Goal: Information Seeking & Learning: Learn about a topic

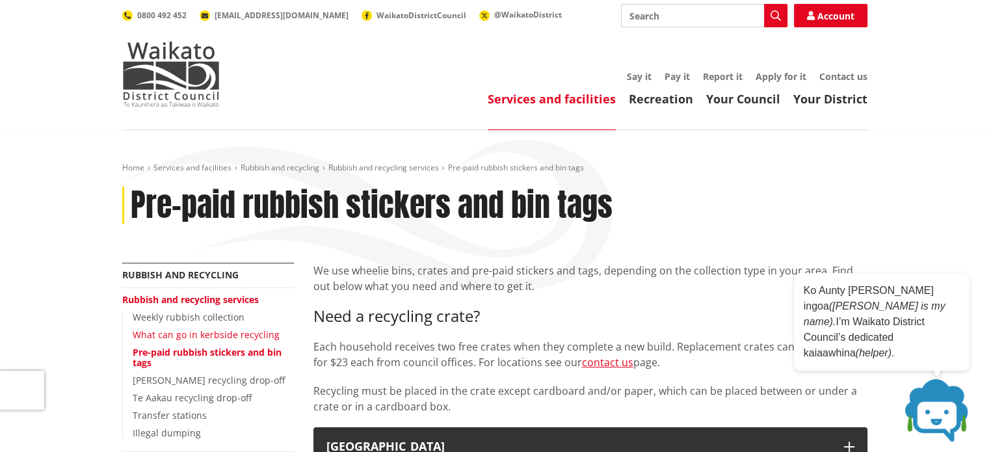
click at [225, 334] on link "What can go in kerbside recycling" at bounding box center [206, 334] width 147 height 12
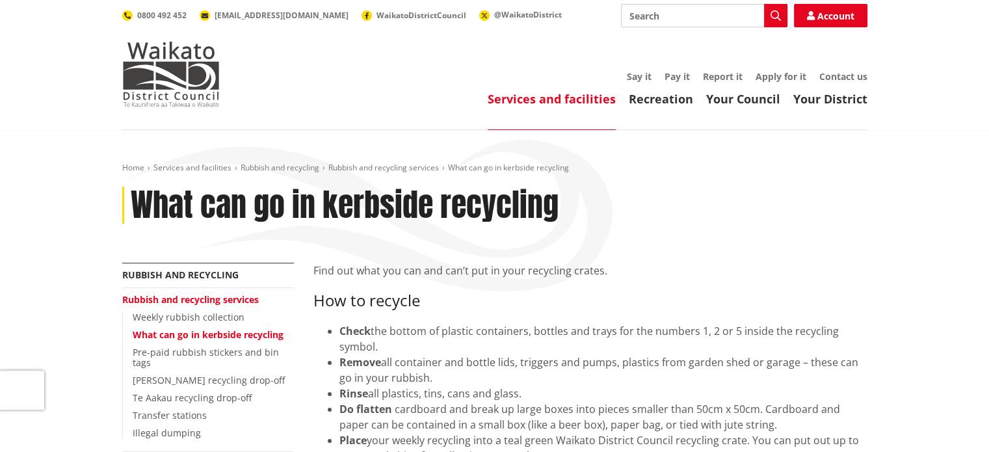
scroll to position [173, 0]
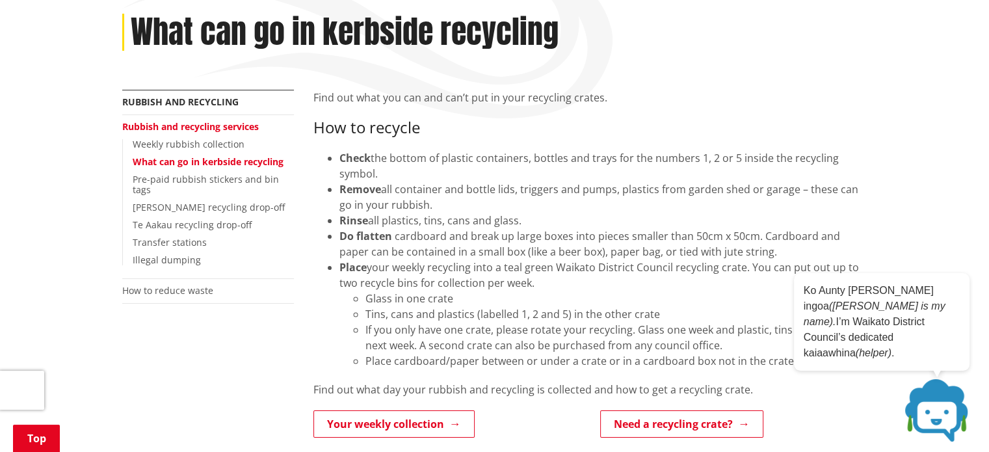
click at [428, 187] on div "Remove all container and bottle lids, triggers and pumps, plastics from garden …" at bounding box center [603, 196] width 528 height 31
click at [428, 188] on div "Remove all container and bottle lids, triggers and pumps, plastics from garden …" at bounding box center [603, 196] width 528 height 31
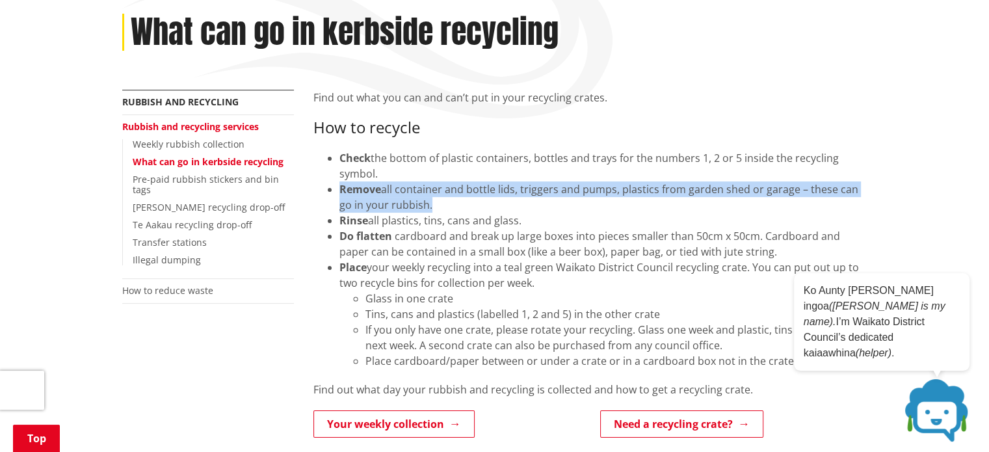
click at [428, 188] on div "Remove all container and bottle lids, triggers and pumps, plastics from garden …" at bounding box center [603, 196] width 528 height 31
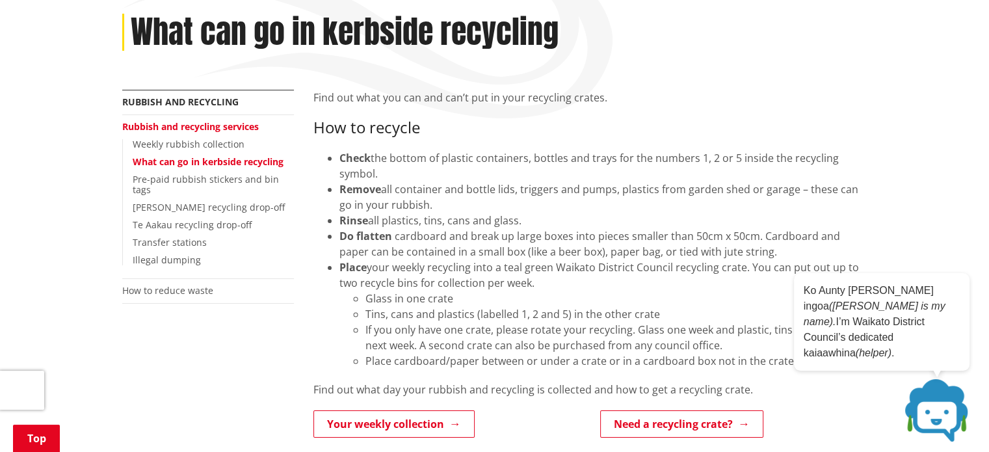
click at [410, 269] on li "Place your weekly recycling into a teal green Waikato District Council recyclin…" at bounding box center [603, 313] width 528 height 109
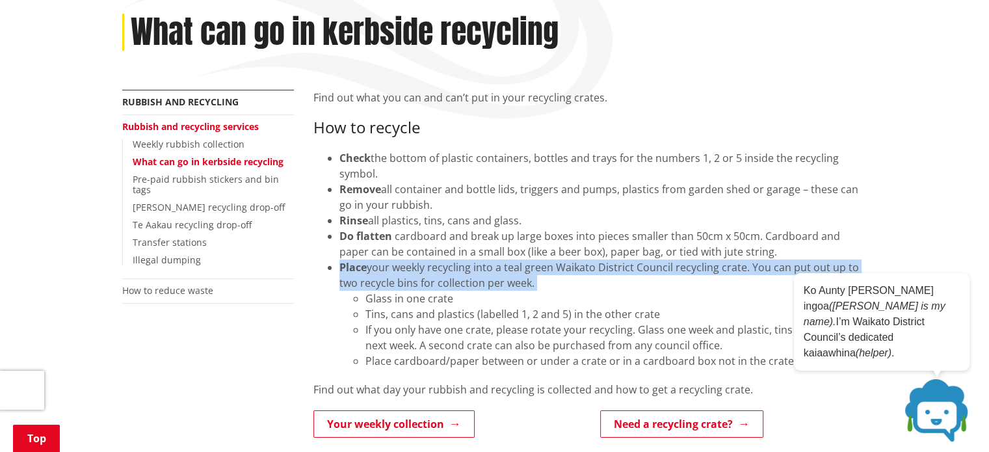
click at [410, 269] on li "Place your weekly recycling into a teal green Waikato District Council recyclin…" at bounding box center [603, 313] width 528 height 109
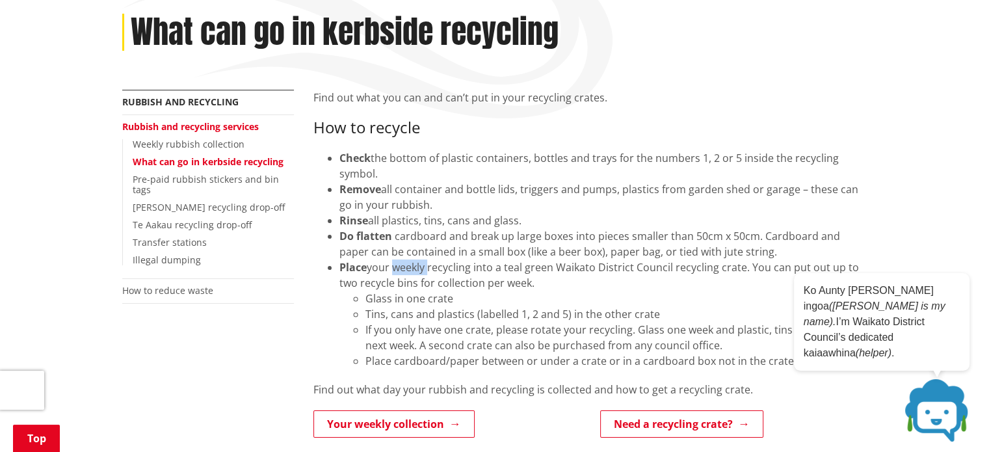
click at [410, 269] on li "Place your weekly recycling into a teal green Waikato District Council recyclin…" at bounding box center [603, 313] width 528 height 109
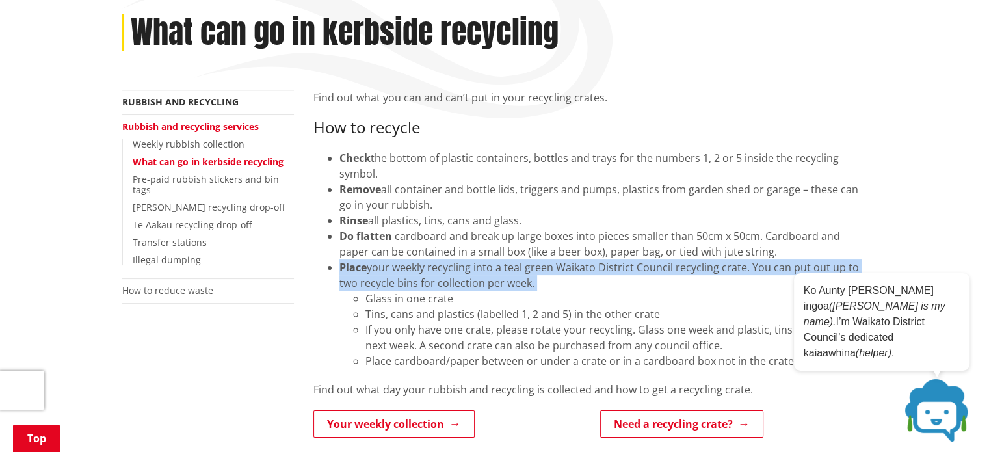
click at [410, 269] on li "Place your weekly recycling into a teal green Waikato District Council recyclin…" at bounding box center [603, 313] width 528 height 109
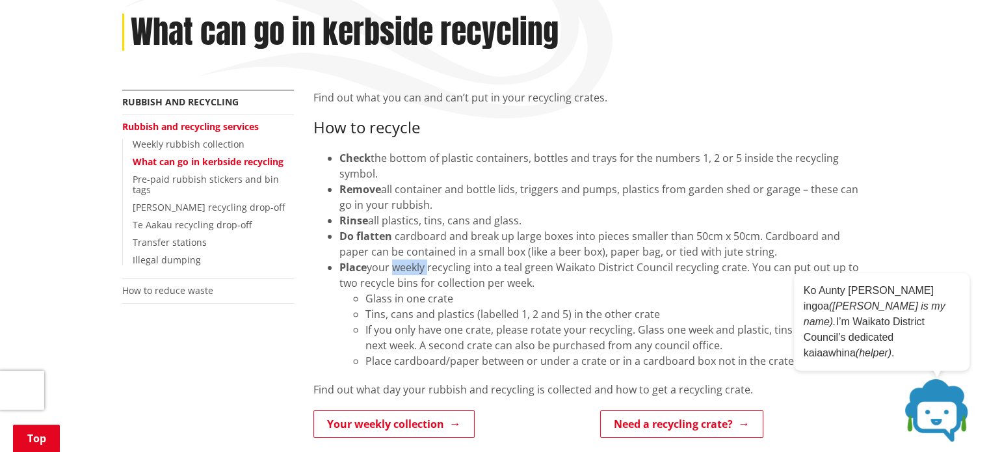
click at [410, 269] on li "Place your weekly recycling into a teal green Waikato District Council recyclin…" at bounding box center [603, 313] width 528 height 109
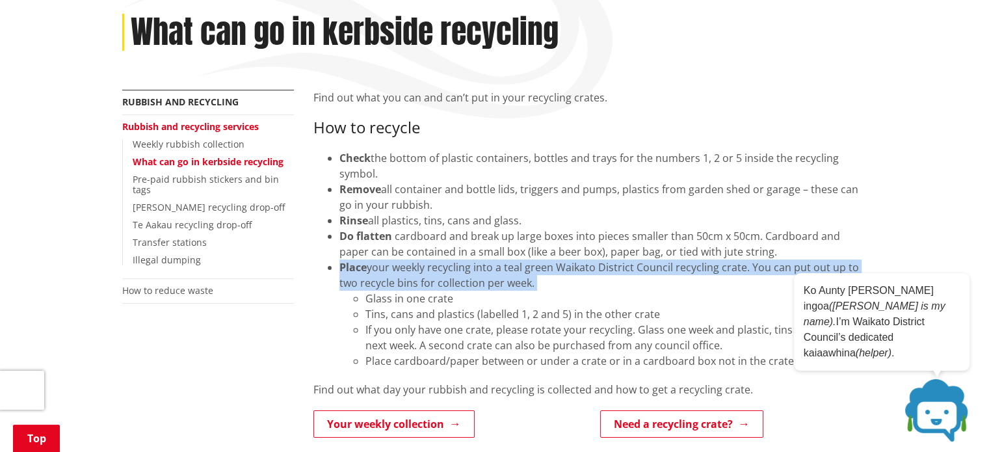
click at [410, 269] on li "Place your weekly recycling into a teal green Waikato District Council recyclin…" at bounding box center [603, 313] width 528 height 109
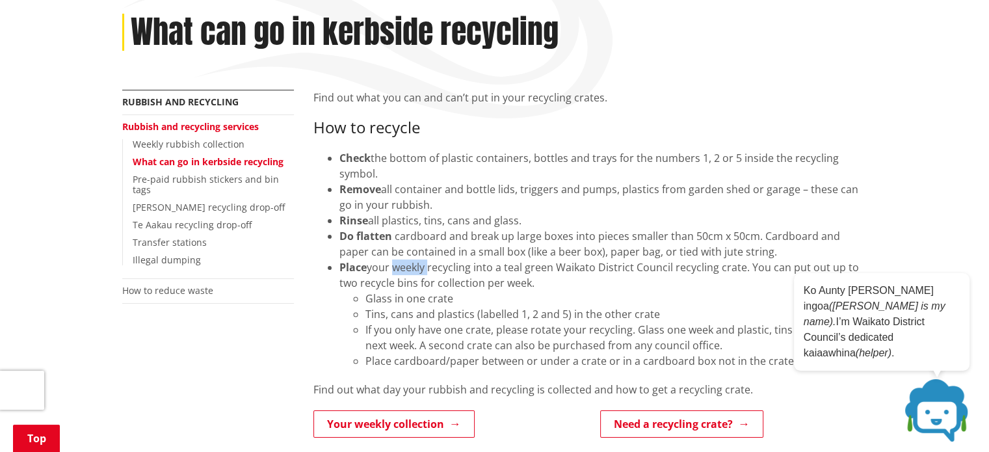
click at [410, 269] on li "Place your weekly recycling into a teal green Waikato District Council recyclin…" at bounding box center [603, 313] width 528 height 109
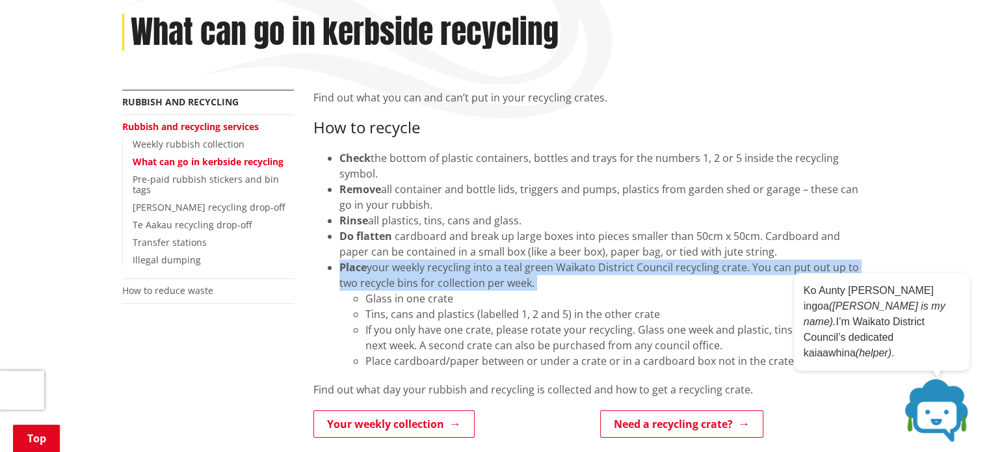
click at [410, 269] on li "Place your weekly recycling into a teal green Waikato District Council recyclin…" at bounding box center [603, 313] width 528 height 109
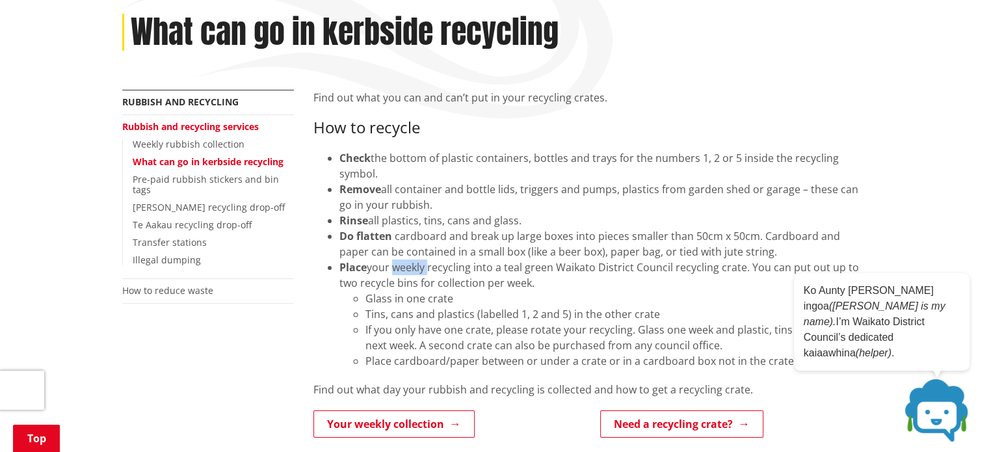
click at [410, 269] on li "Place your weekly recycling into a teal green Waikato District Council recyclin…" at bounding box center [603, 313] width 528 height 109
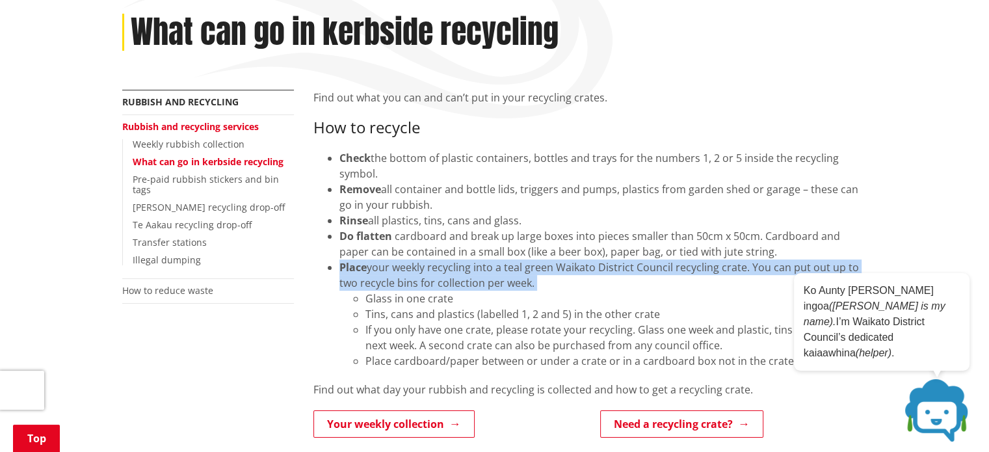
click at [410, 269] on li "Place your weekly recycling into a teal green Waikato District Council recyclin…" at bounding box center [603, 313] width 528 height 109
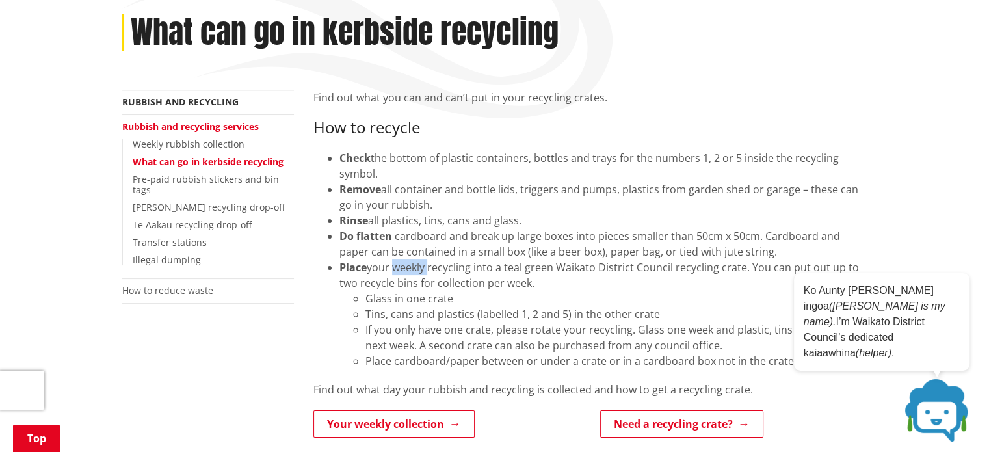
click at [410, 269] on li "Place your weekly recycling into a teal green Waikato District Council recyclin…" at bounding box center [603, 313] width 528 height 109
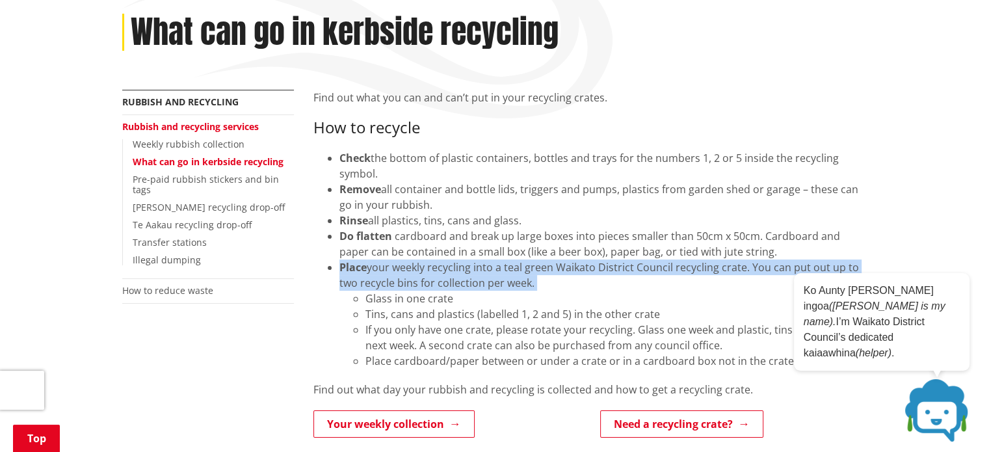
click at [410, 269] on li "Place your weekly recycling into a teal green Waikato District Council recyclin…" at bounding box center [603, 313] width 528 height 109
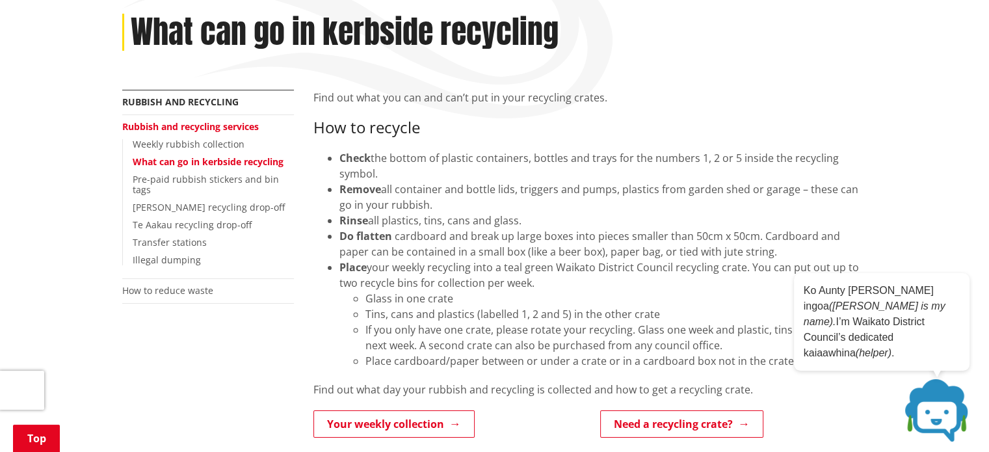
click at [638, 340] on li "If you only have one crate, please rotate your recycling. Glass one week and pl…" at bounding box center [616, 337] width 502 height 31
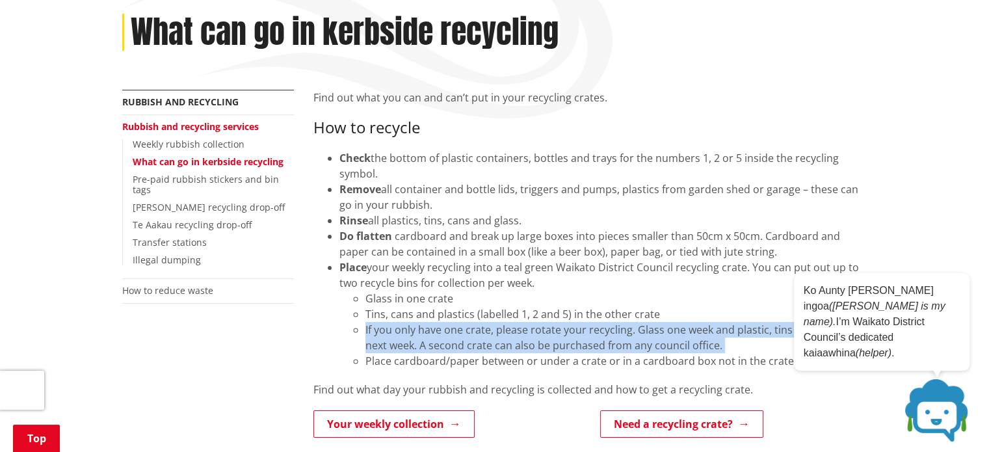
click at [637, 340] on li "If you only have one crate, please rotate your recycling. Glass one week and pl…" at bounding box center [616, 337] width 502 height 31
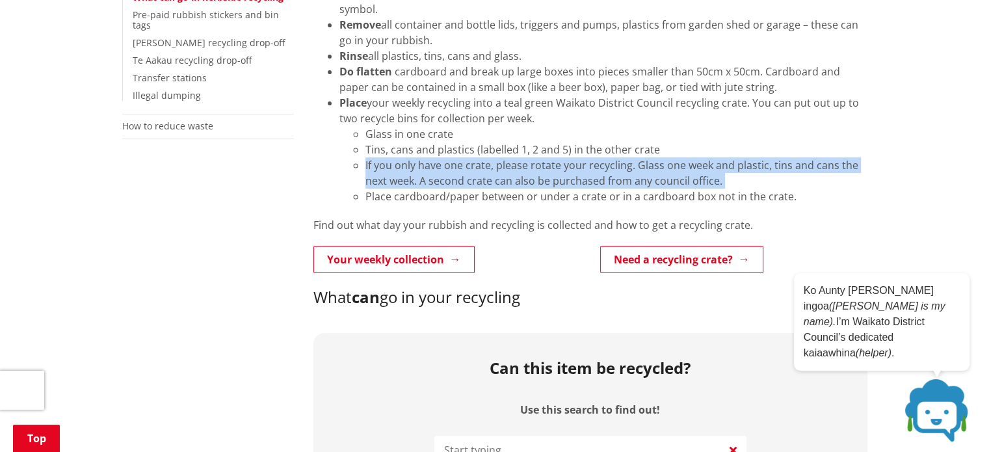
scroll to position [347, 0]
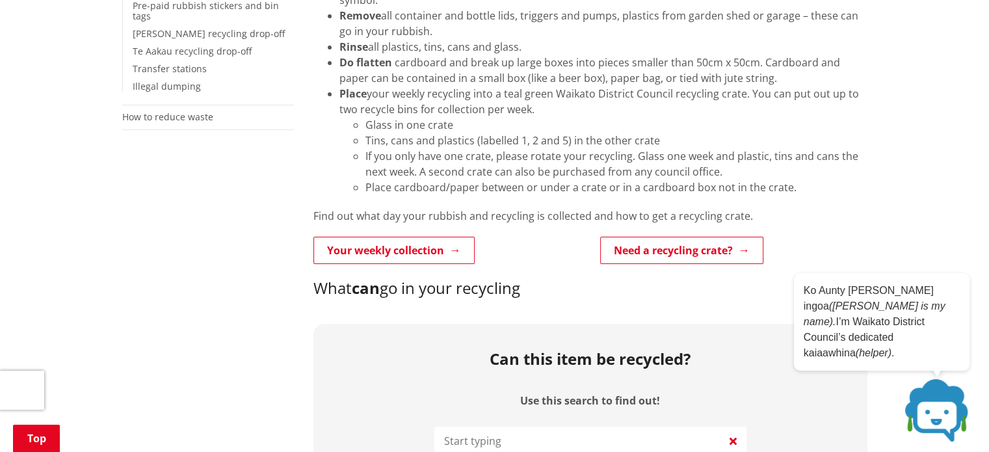
click at [564, 180] on li "Place cardboard/paper between or under a crate or in a cardboard box not in the…" at bounding box center [616, 187] width 502 height 16
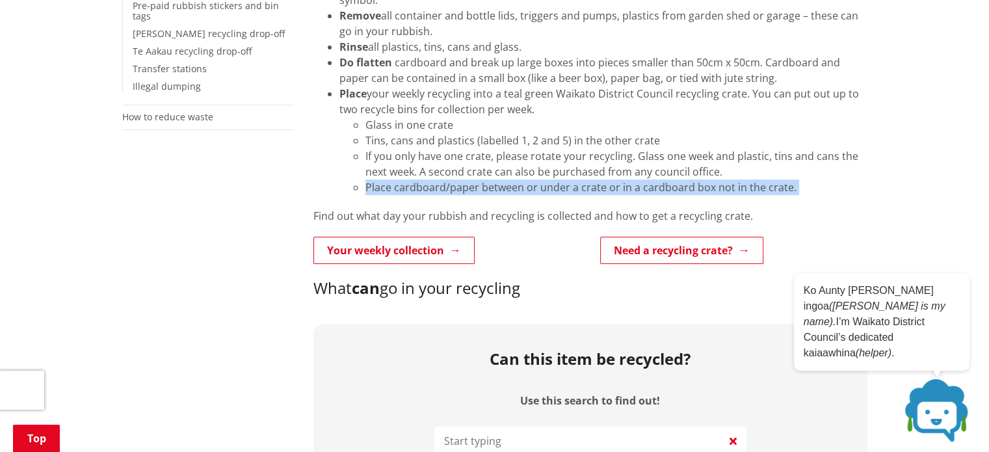
click at [564, 180] on li "Place cardboard/paper between or under a crate or in a cardboard box not in the…" at bounding box center [616, 187] width 502 height 16
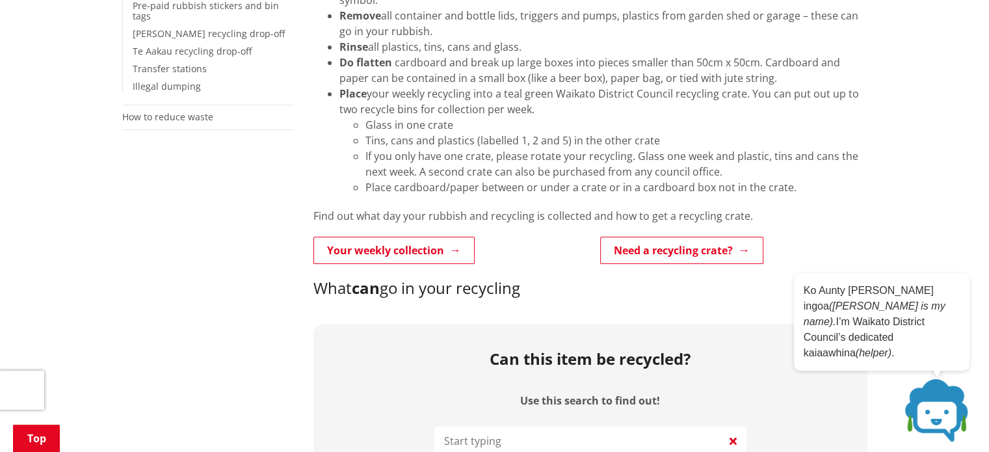
click at [565, 175] on li "If you only have one crate, please rotate your recycling. Glass one week and pl…" at bounding box center [616, 163] width 502 height 31
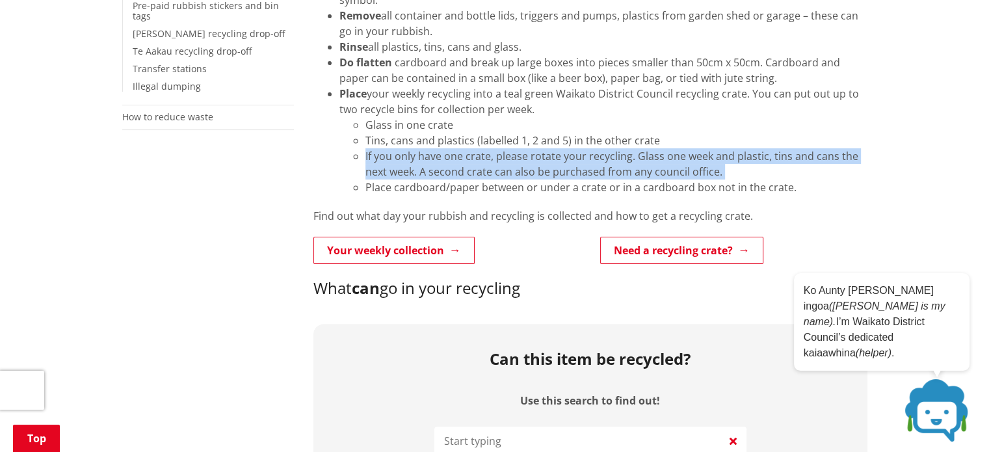
click at [565, 175] on li "If you only have one crate, please rotate your recycling. Glass one week and pl…" at bounding box center [616, 163] width 502 height 31
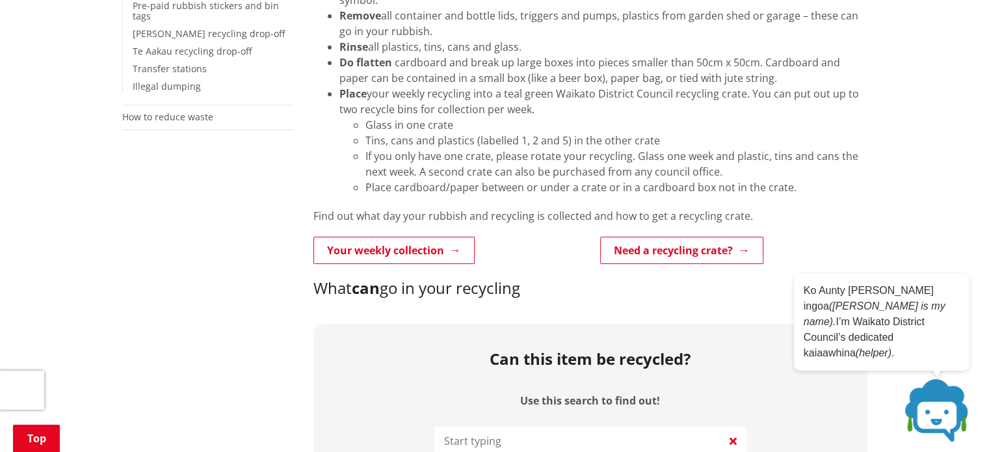
click at [565, 179] on li "Place cardboard/paper between or under a crate or in a cardboard box not in the…" at bounding box center [616, 187] width 502 height 16
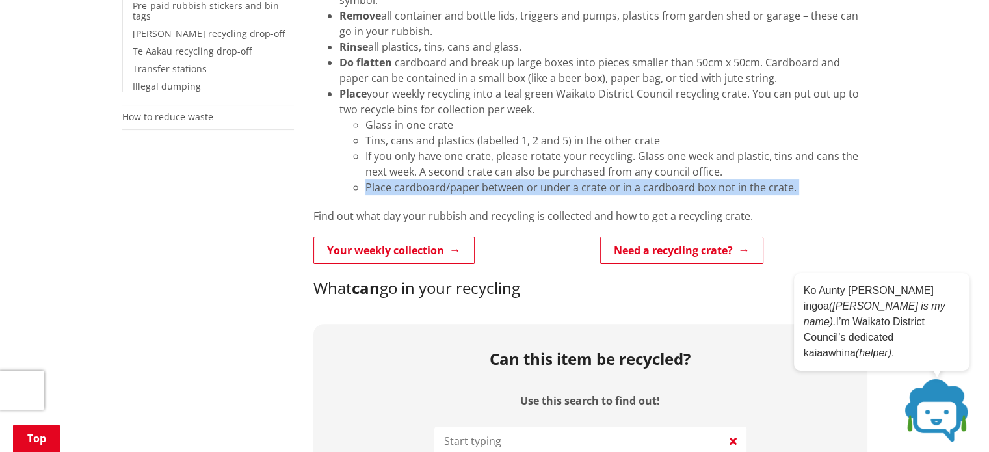
click at [565, 179] on li "Place cardboard/paper between or under a crate or in a cardboard box not in the…" at bounding box center [616, 187] width 502 height 16
click at [565, 180] on li "Place cardboard/paper between or under a crate or in a cardboard box not in the…" at bounding box center [616, 187] width 502 height 16
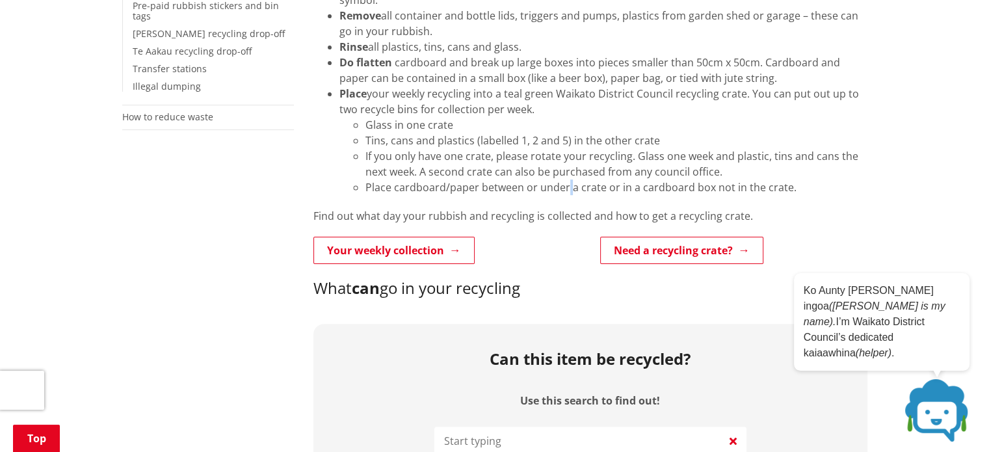
click at [565, 180] on li "Place cardboard/paper between or under a crate or in a cardboard box not in the…" at bounding box center [616, 187] width 502 height 16
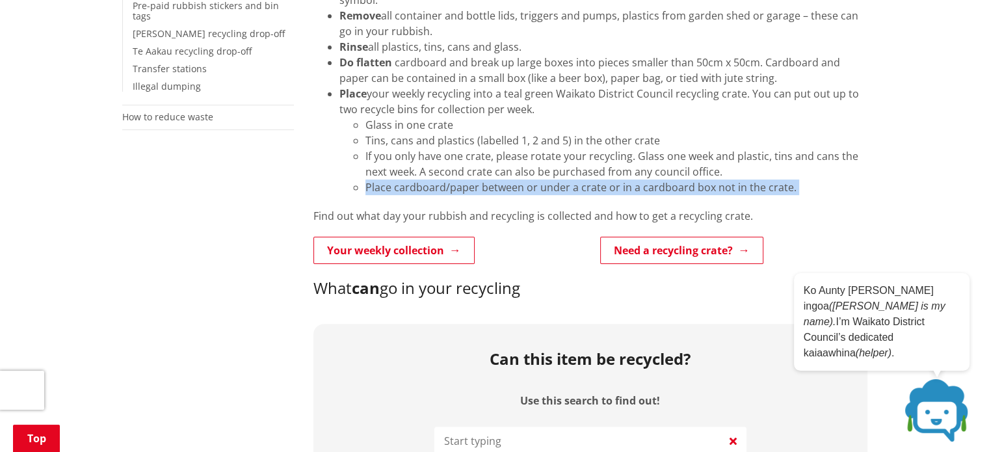
click at [565, 180] on li "Place cardboard/paper between or under a crate or in a cardboard box not in the…" at bounding box center [616, 187] width 502 height 16
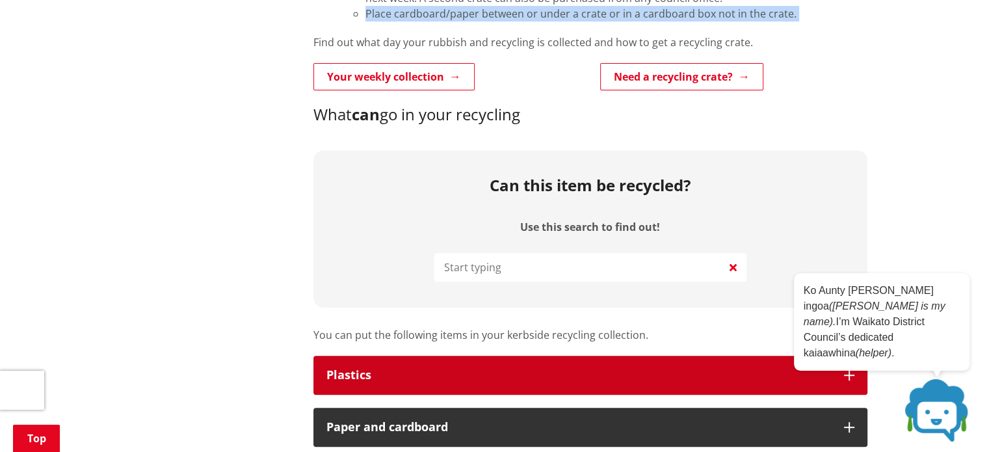
scroll to position [693, 0]
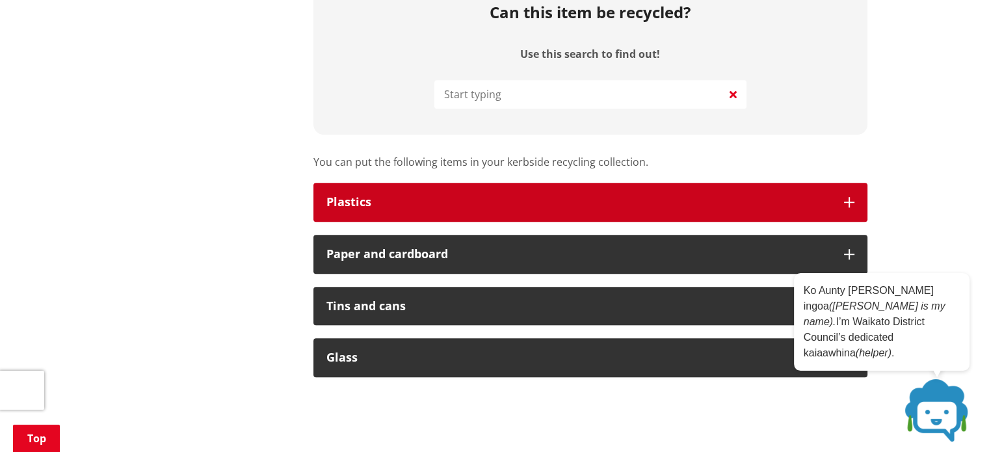
click at [473, 192] on button "Plastics" at bounding box center [590, 202] width 554 height 39
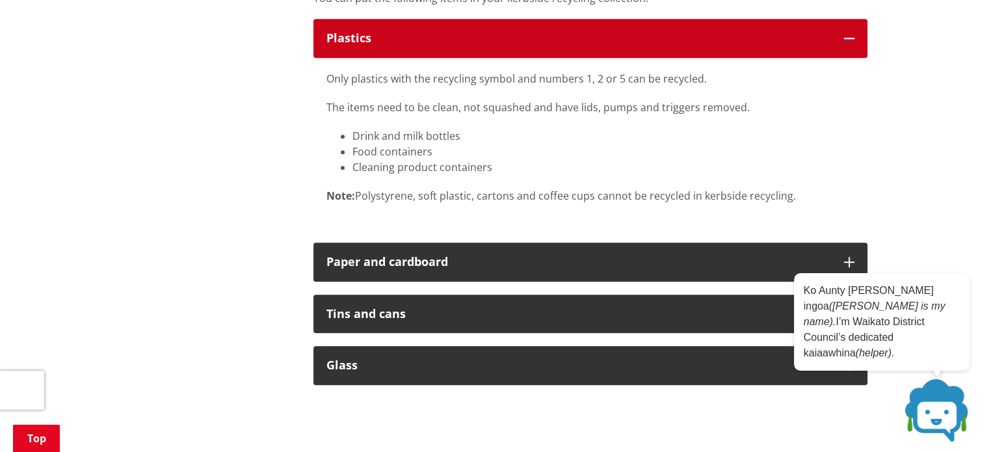
scroll to position [867, 0]
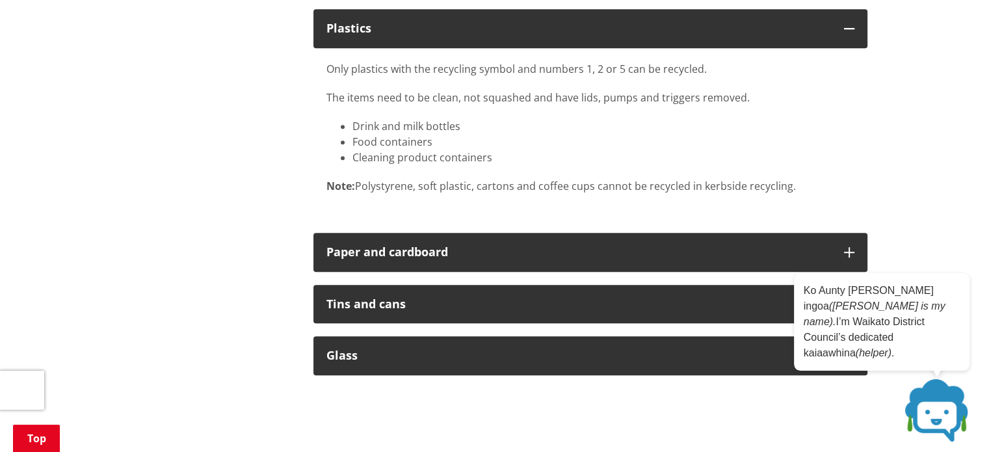
click at [614, 66] on p "Only plastics with the recycling symbol and numbers 1, 2 or 5 can be recycled." at bounding box center [590, 69] width 528 height 16
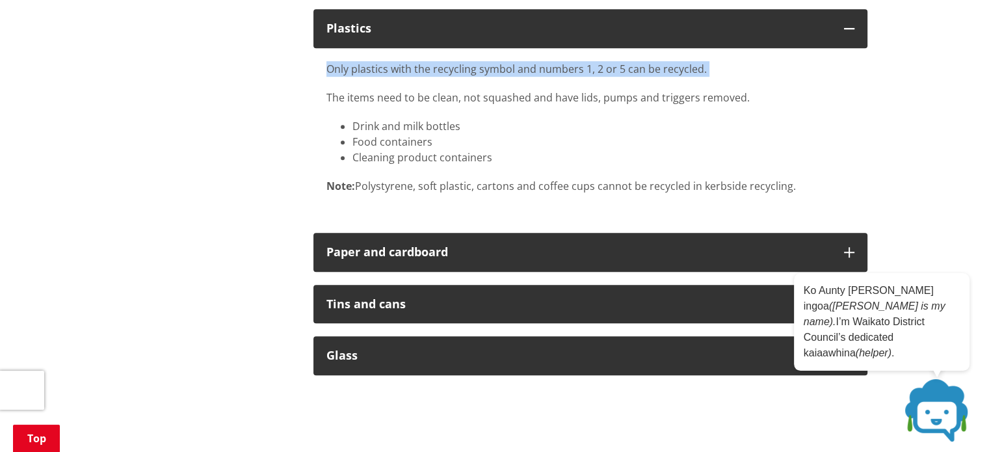
click at [614, 66] on p "Only plastics with the recycling symbol and numbers 1, 2 or 5 can be recycled." at bounding box center [590, 69] width 528 height 16
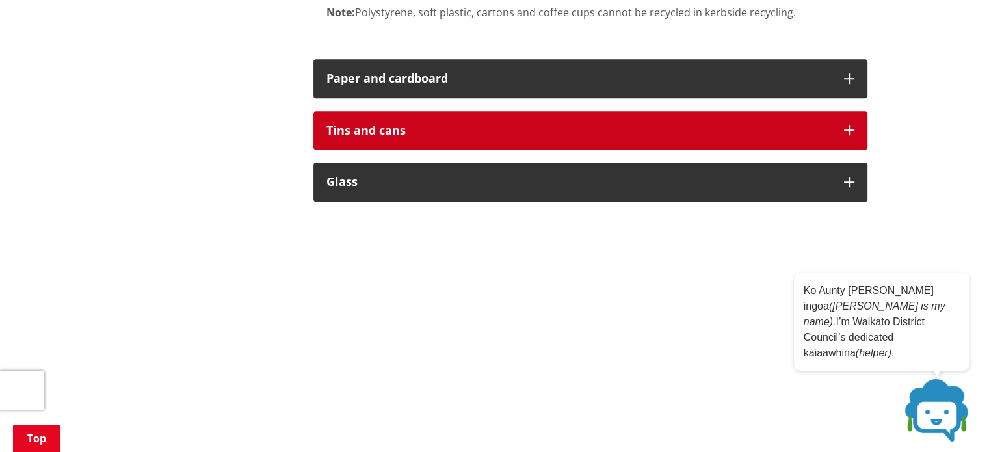
click at [430, 129] on div "Tins and cans" at bounding box center [578, 130] width 504 height 13
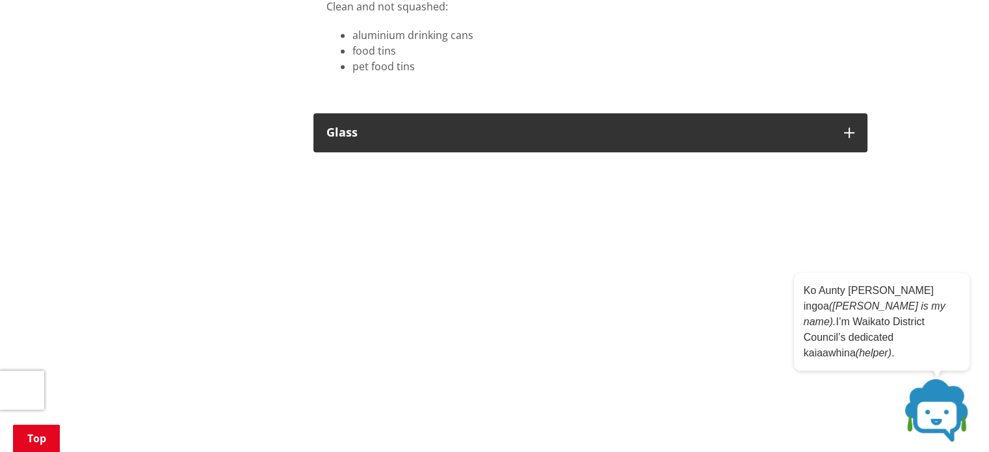
scroll to position [1213, 0]
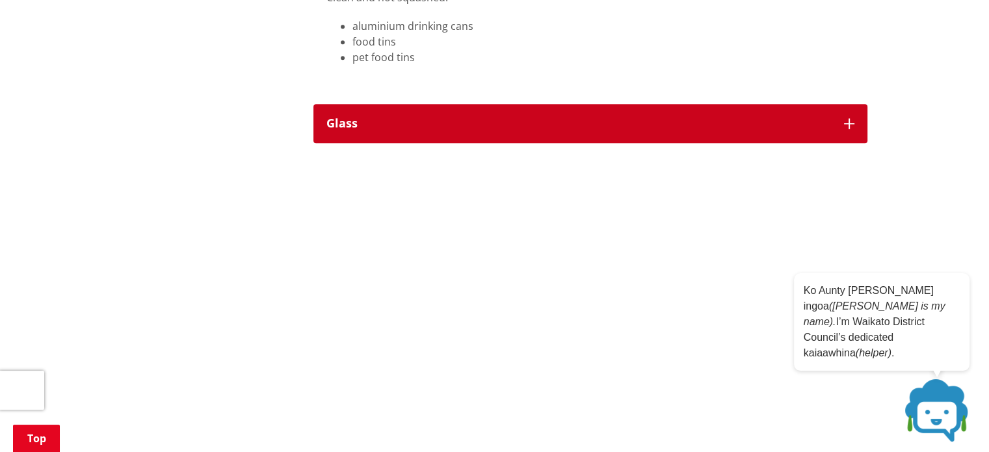
click at [428, 118] on div "Glass" at bounding box center [578, 123] width 504 height 13
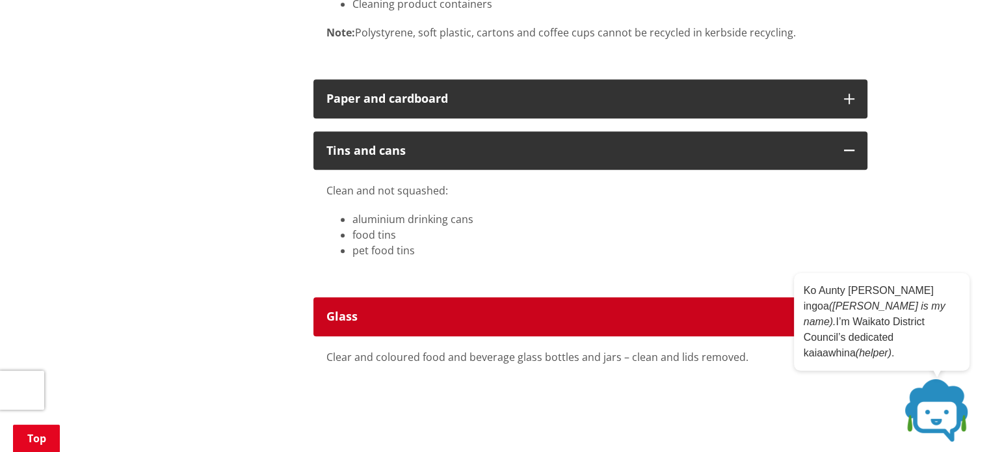
scroll to position [1040, 0]
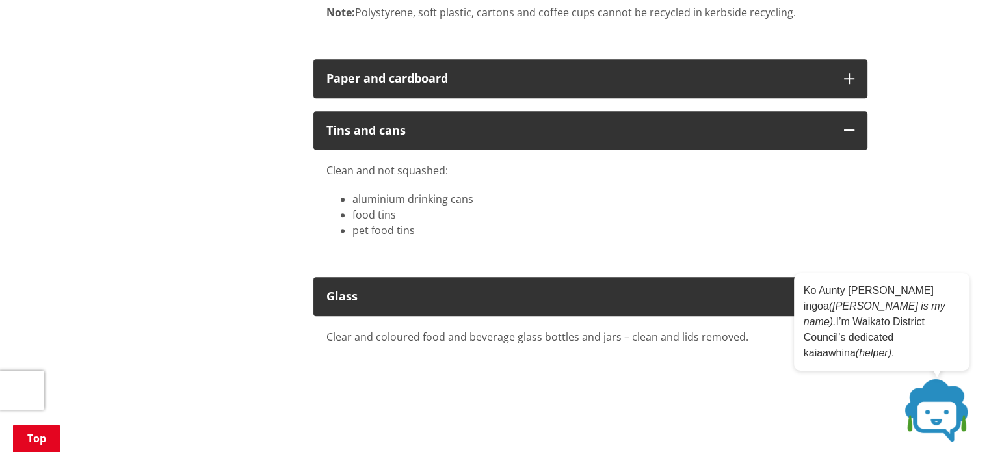
click at [400, 192] on li "aluminium drinking cans" at bounding box center [603, 199] width 502 height 16
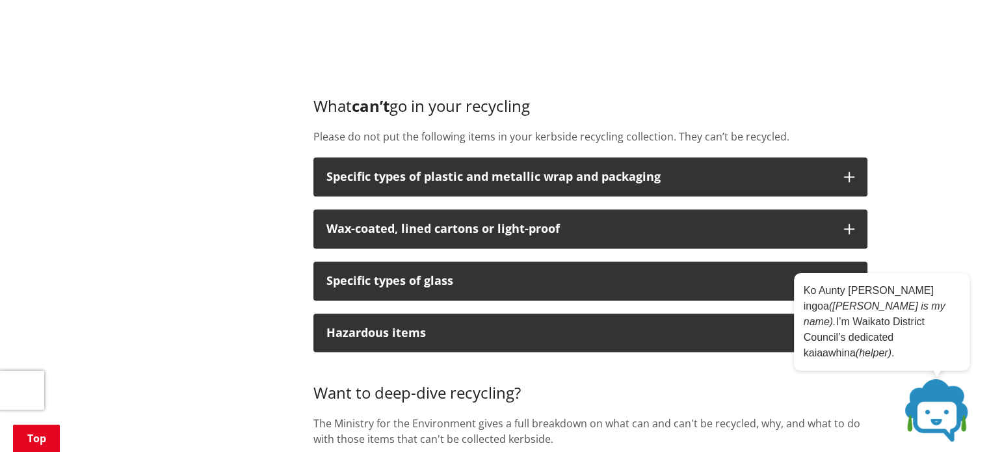
scroll to position [1733, 0]
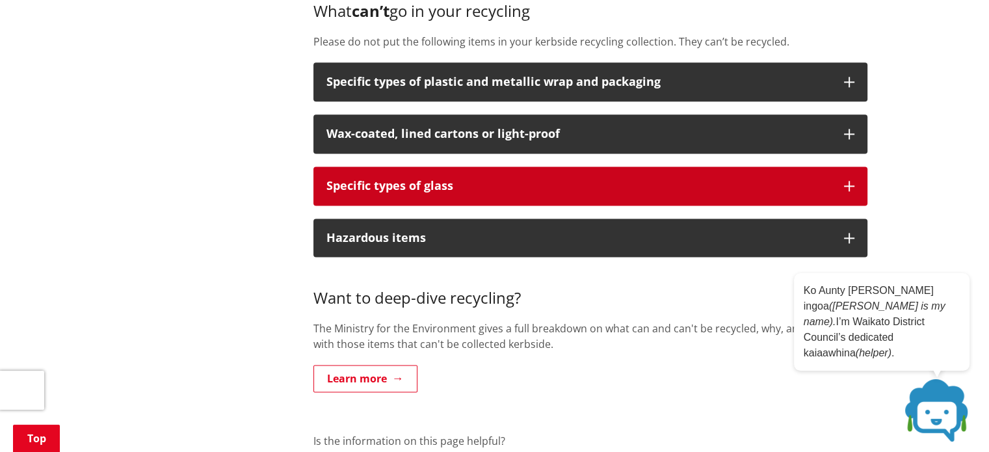
click at [424, 194] on button "Specific types of glass" at bounding box center [590, 185] width 554 height 39
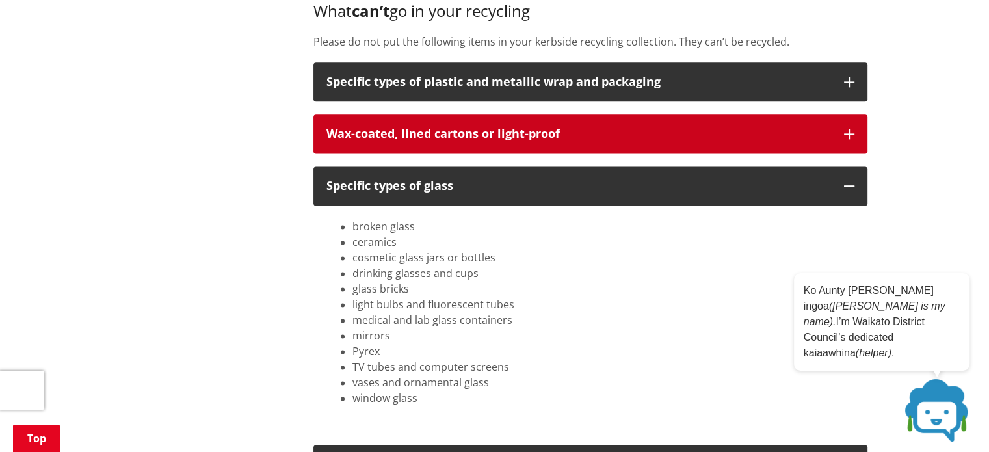
click at [427, 142] on button "Wax-coated, lined cartons or light-proof" at bounding box center [590, 133] width 554 height 39
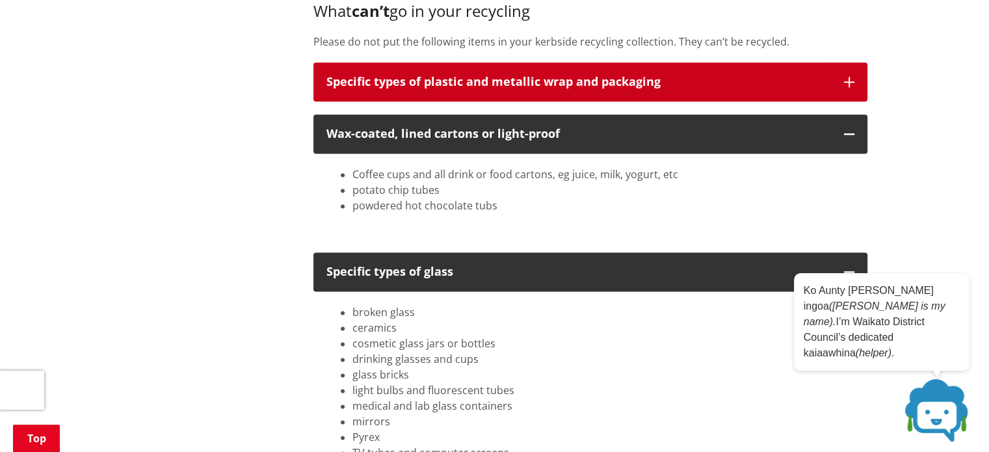
click at [435, 77] on div "Specific types of plastic and metallic wrap and packaging" at bounding box center [578, 81] width 504 height 13
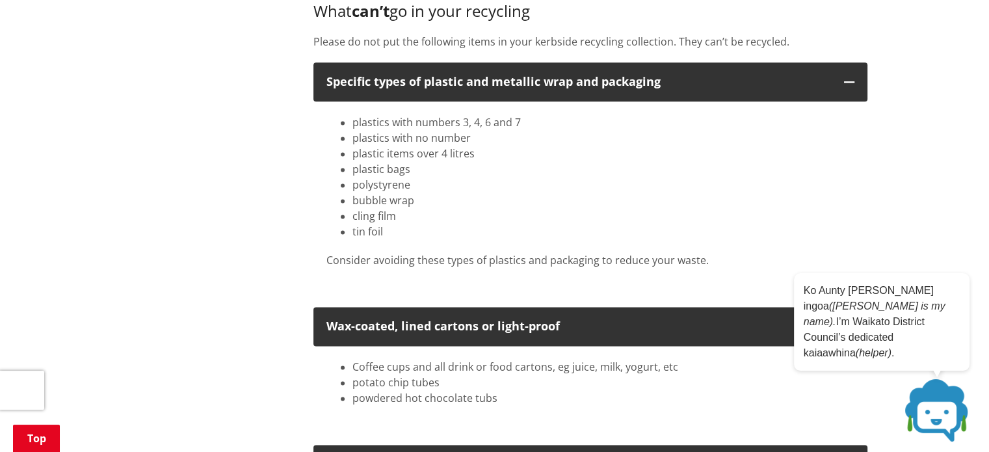
click at [416, 142] on li "plastics with no number" at bounding box center [603, 138] width 502 height 16
click at [419, 154] on li "plastic items over 4 litres" at bounding box center [603, 154] width 502 height 16
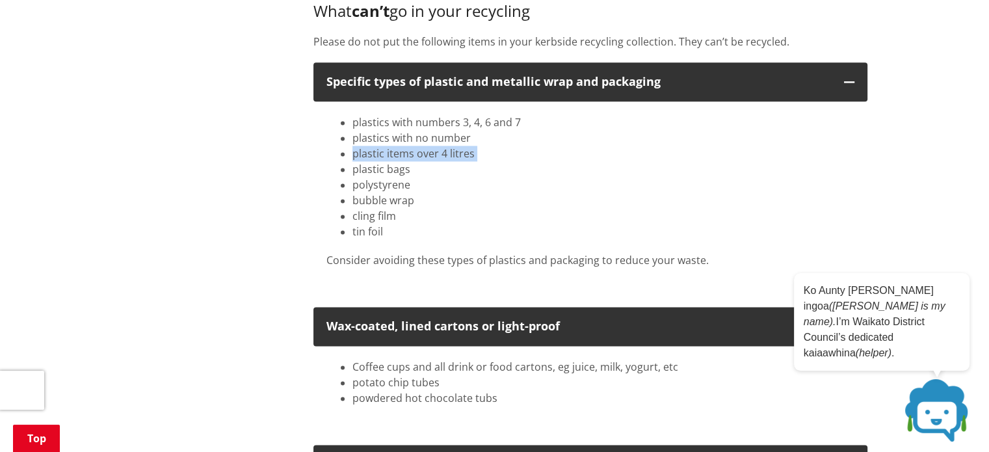
click at [419, 154] on li "plastic items over 4 litres" at bounding box center [603, 154] width 502 height 16
click at [421, 140] on li "plastics with no number" at bounding box center [603, 138] width 502 height 16
click at [426, 153] on li "plastic items over 4 litres" at bounding box center [603, 154] width 502 height 16
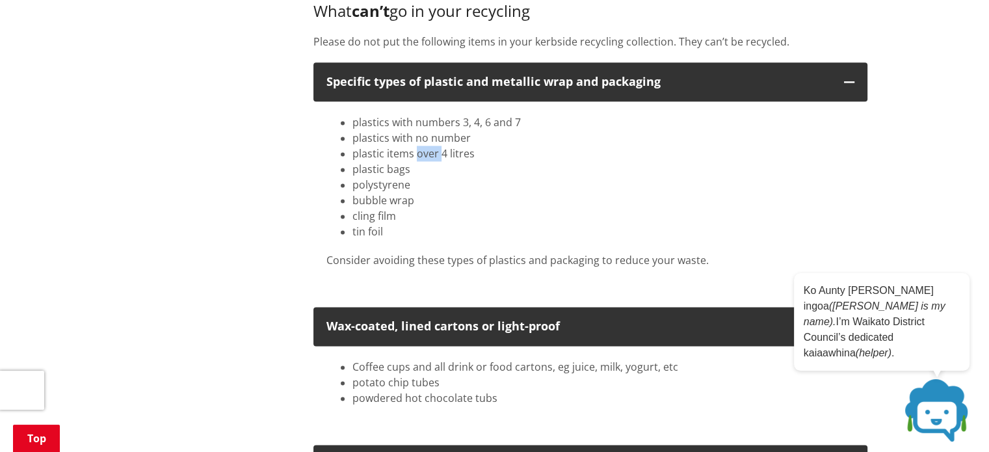
click at [426, 153] on li "plastic items over 4 litres" at bounding box center [603, 154] width 502 height 16
click at [426, 131] on li "plastics with no number" at bounding box center [603, 138] width 502 height 16
click at [425, 123] on li "plastics with numbers 3, 4, 6 and 7" at bounding box center [603, 122] width 502 height 16
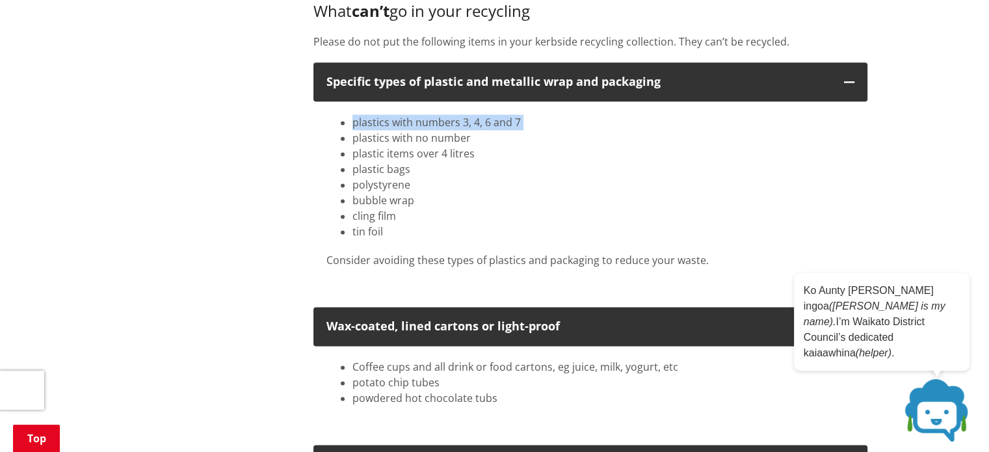
click at [425, 123] on li "plastics with numbers 3, 4, 6 and 7" at bounding box center [603, 122] width 502 height 16
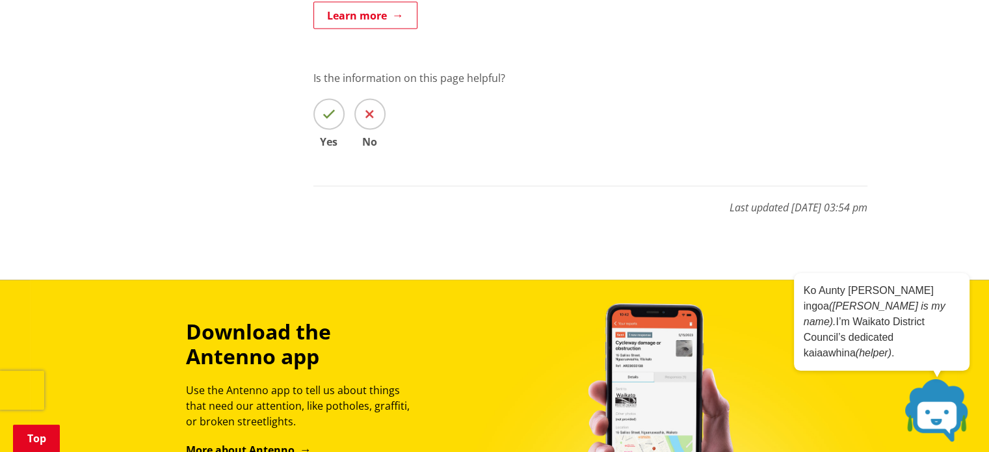
scroll to position [2427, 0]
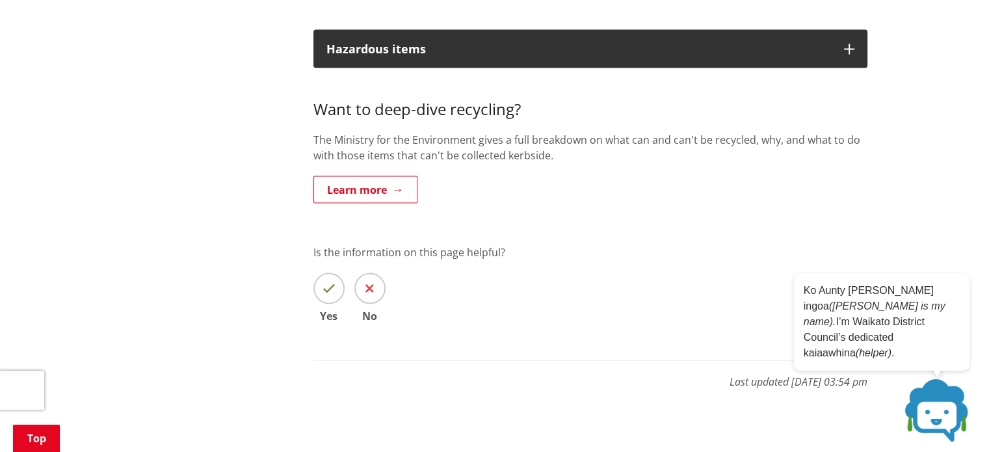
click at [480, 146] on p "The Ministry for the Environment gives a full breakdown on what can and can't b…" at bounding box center [590, 146] width 554 height 31
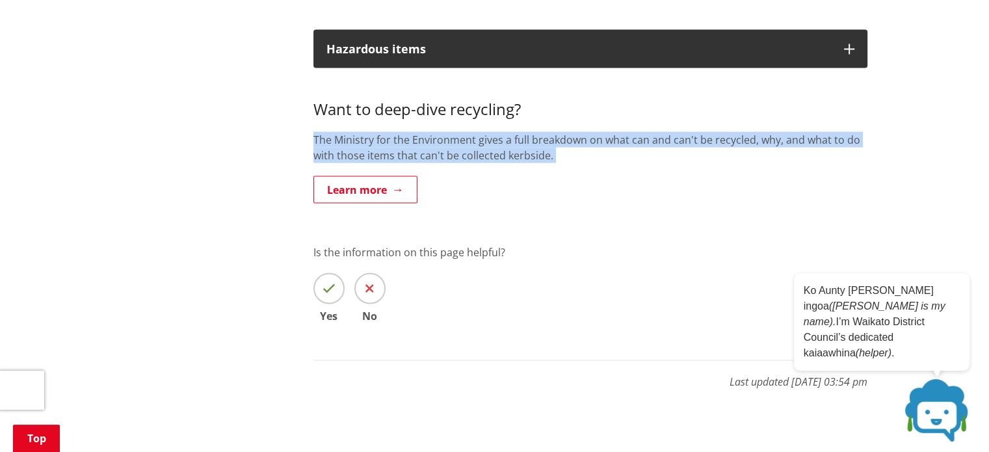
click at [480, 146] on p "The Ministry for the Environment gives a full breakdown on what can and can't b…" at bounding box center [590, 146] width 554 height 31
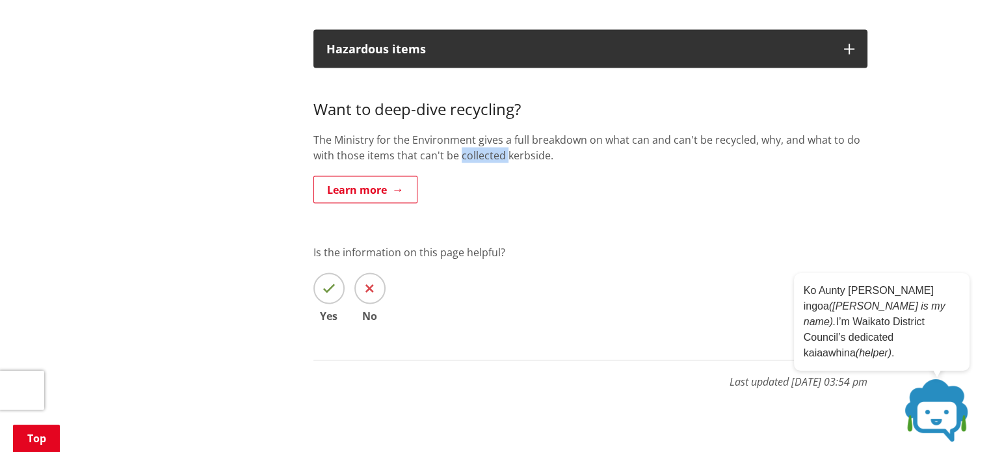
click at [480, 146] on p "The Ministry for the Environment gives a full breakdown on what can and can't b…" at bounding box center [590, 146] width 554 height 31
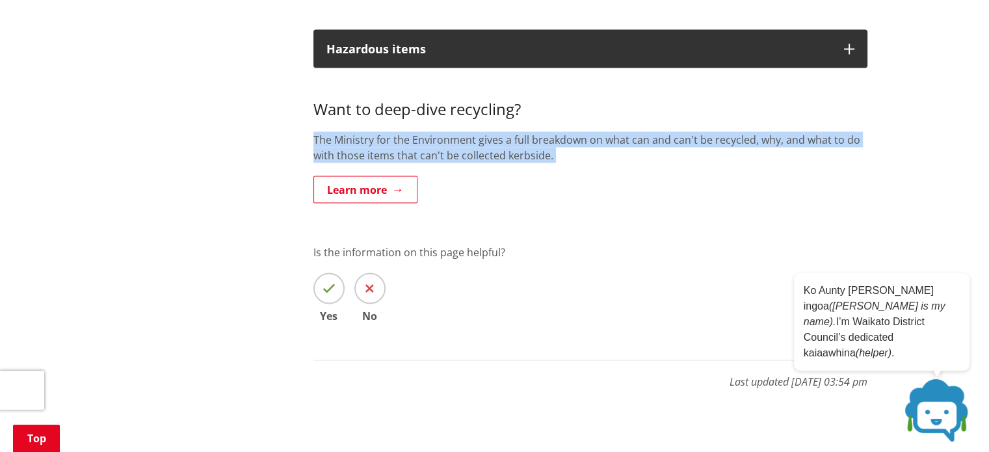
click at [480, 146] on p "The Ministry for the Environment gives a full breakdown on what can and can't b…" at bounding box center [590, 146] width 554 height 31
click at [398, 186] on link "Learn more" at bounding box center [365, 189] width 104 height 27
